Goal: Transaction & Acquisition: Purchase product/service

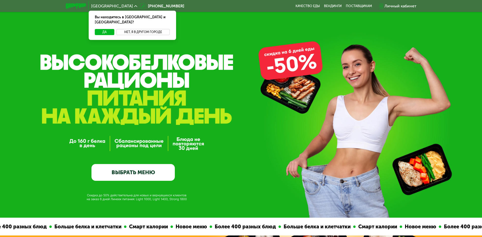
click at [139, 29] on button "Нет, я в другом городе" at bounding box center [143, 32] width 54 height 6
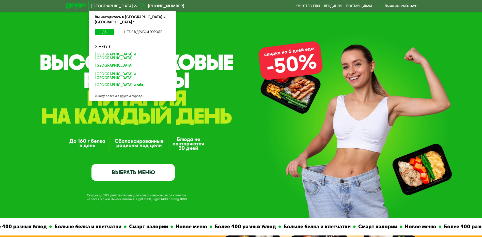
click at [122, 51] on div "[GEOGRAPHIC_DATA] и [GEOGRAPHIC_DATA]." at bounding box center [132, 56] width 81 height 11
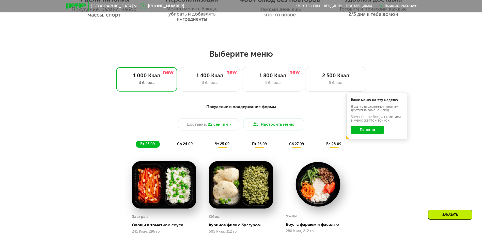
scroll to position [406, 0]
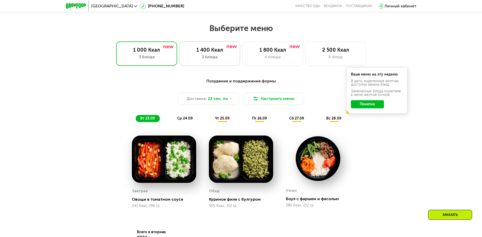
click at [227, 55] on div "1 400 Ккал 3 блюда" at bounding box center [209, 53] width 61 height 24
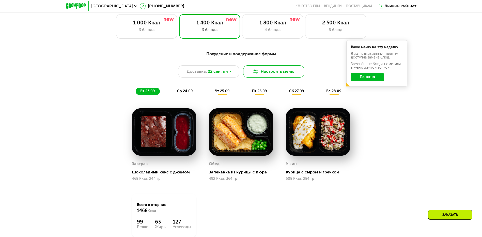
scroll to position [356, 0]
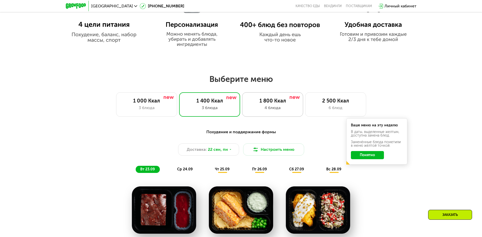
click at [278, 99] on div "1 800 Ккал 4 блюда" at bounding box center [272, 104] width 61 height 24
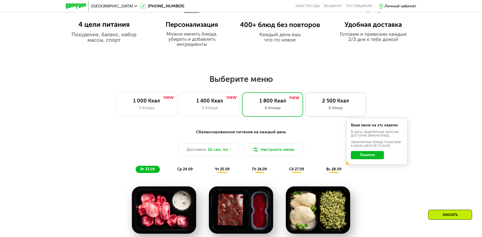
click at [332, 104] on div "2 500 Ккал" at bounding box center [335, 101] width 50 height 6
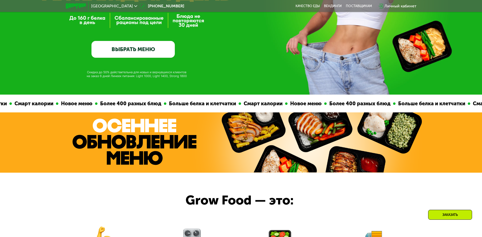
scroll to position [0, 0]
